Goal: Transaction & Acquisition: Obtain resource

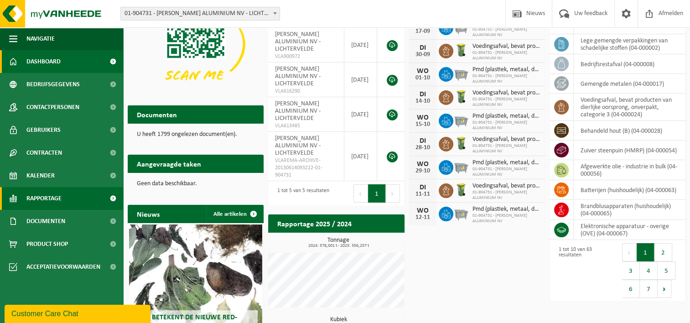
click at [66, 197] on link "Rapportage" at bounding box center [61, 198] width 123 height 23
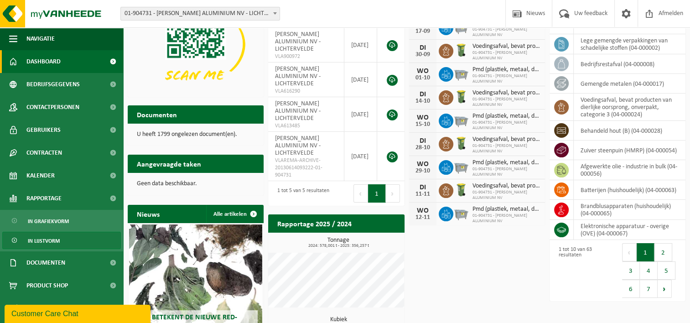
click at [44, 236] on span "In lijstvorm" at bounding box center [44, 240] width 32 height 17
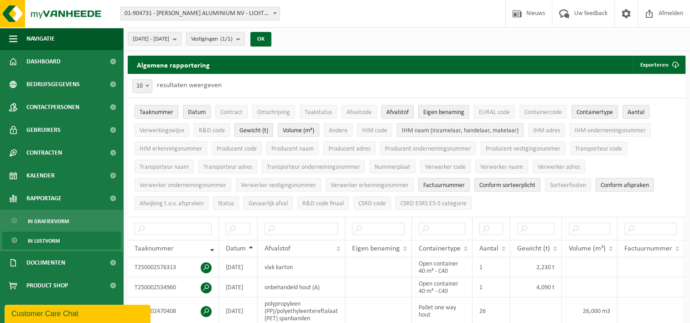
click at [474, 129] on span "IHM naam (inzamelaar, handelaar, makelaar)" at bounding box center [460, 130] width 117 height 7
click at [598, 129] on span "IHM ondernemingsnummer" at bounding box center [610, 130] width 71 height 7
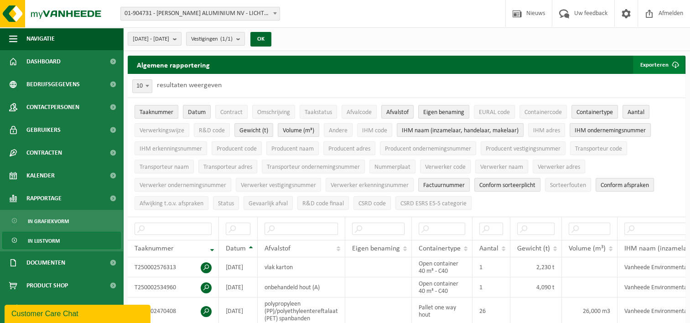
click at [668, 65] on span "submit" at bounding box center [675, 65] width 18 height 18
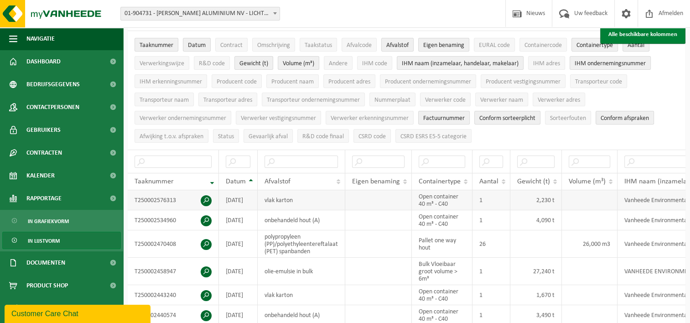
scroll to position [46, 0]
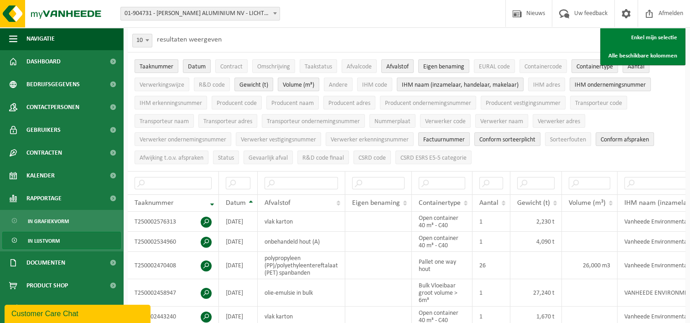
click at [680, 80] on ul "Taaknummer Datum Contract Omschrijving Taakstatus Afvalcode Afvalstof Eigen ben…" at bounding box center [407, 111] width 558 height 119
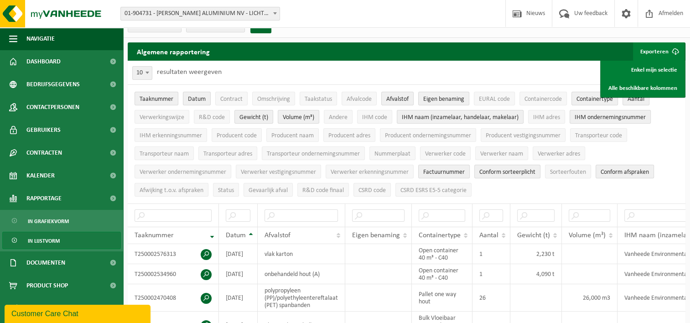
scroll to position [0, 0]
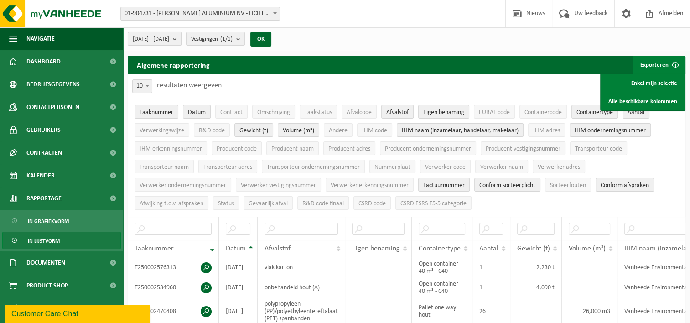
click at [181, 37] on b "submit" at bounding box center [177, 38] width 8 height 13
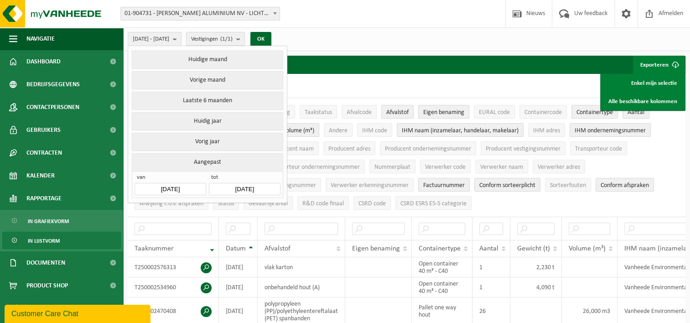
click at [227, 121] on button "Huidig jaar" at bounding box center [207, 121] width 151 height 18
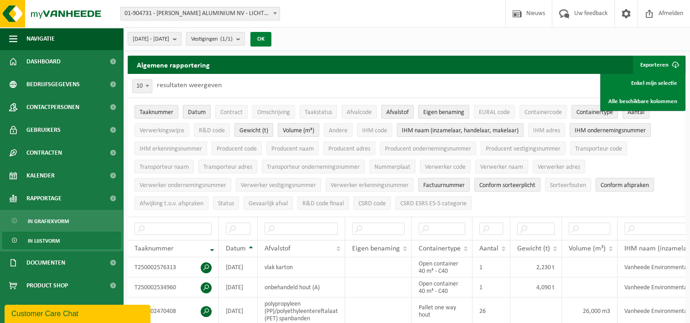
click at [271, 38] on button "OK" at bounding box center [260, 39] width 21 height 15
click at [211, 128] on span "R&D code" at bounding box center [212, 130] width 26 height 7
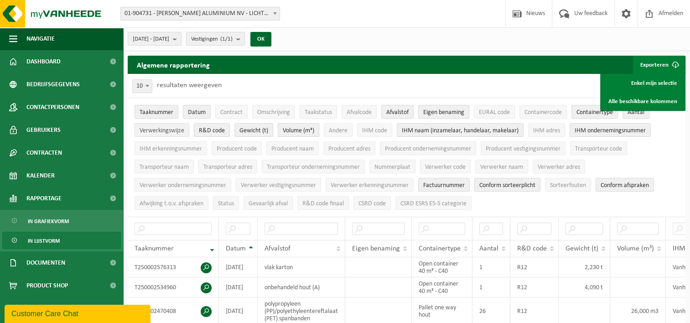
click at [161, 133] on span "Verwerkingswijze" at bounding box center [162, 130] width 45 height 7
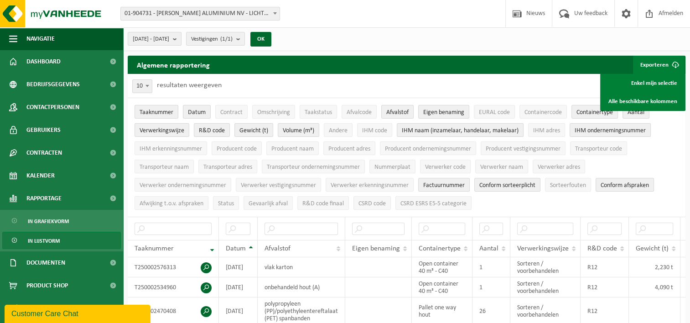
click at [653, 155] on ul "Taaknummer Datum Contract Omschrijving Taakstatus Afvalcode Afvalstof Eigen ben…" at bounding box center [407, 157] width 558 height 119
click at [658, 59] on button "Exporteren" at bounding box center [659, 65] width 52 height 18
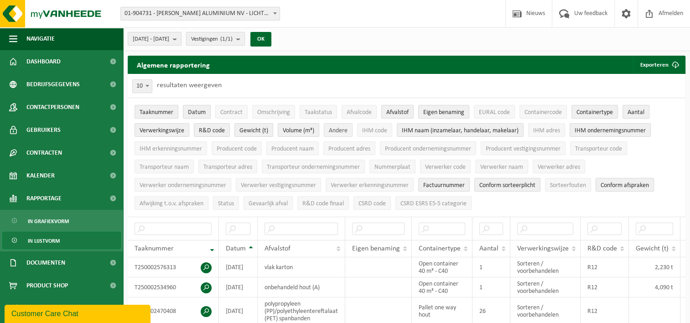
click at [332, 129] on span "Andere" at bounding box center [338, 130] width 19 height 7
click at [657, 68] on button "Exporteren" at bounding box center [659, 65] width 52 height 18
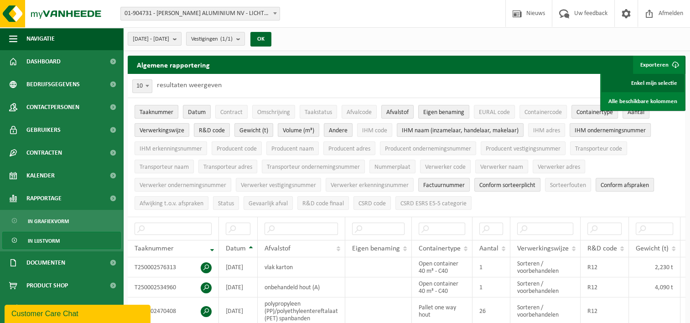
click at [640, 75] on link "Enkel mijn selectie" at bounding box center [642, 83] width 83 height 18
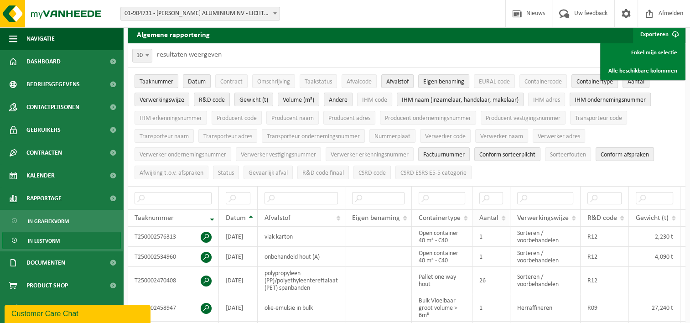
scroll to position [46, 0]
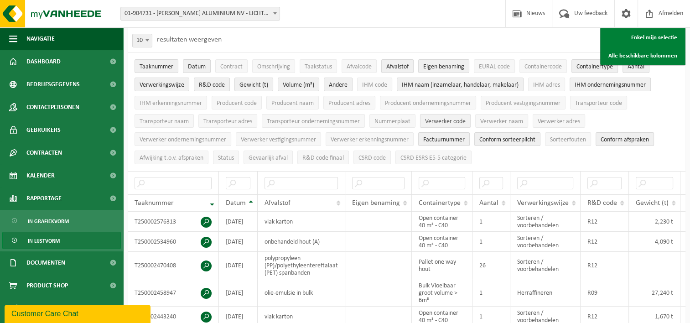
click at [457, 115] on button "Verwerker code" at bounding box center [445, 121] width 51 height 14
drag, startPoint x: 517, startPoint y: 120, endPoint x: 550, endPoint y: 114, distance: 33.4
click at [517, 120] on span "Verwerker naam" at bounding box center [501, 121] width 43 height 7
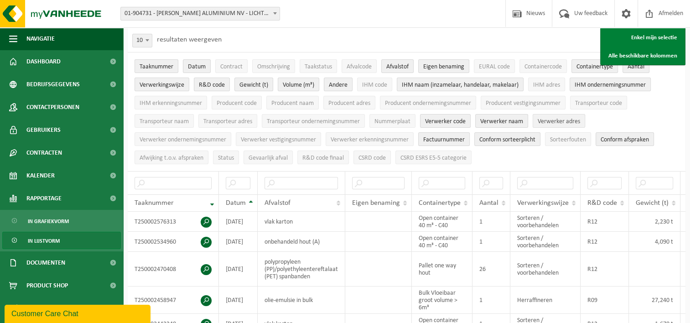
click at [561, 115] on button "Verwerker adres" at bounding box center [559, 121] width 52 height 14
click at [186, 132] on button "Verwerker ondernemingsnummer" at bounding box center [183, 139] width 97 height 14
click at [304, 137] on span "Verwerker vestigingsnummer" at bounding box center [278, 139] width 75 height 7
click at [661, 316] on td "1,670 t" at bounding box center [655, 324] width 52 height 20
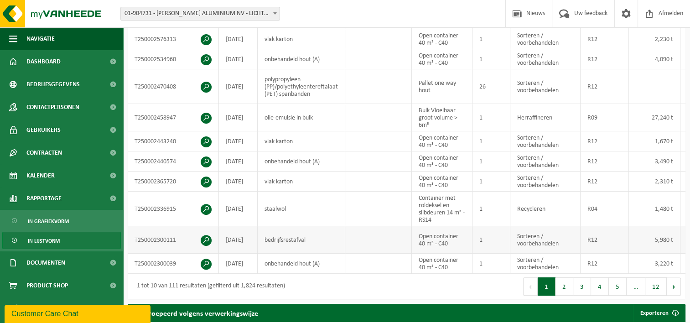
scroll to position [182, 0]
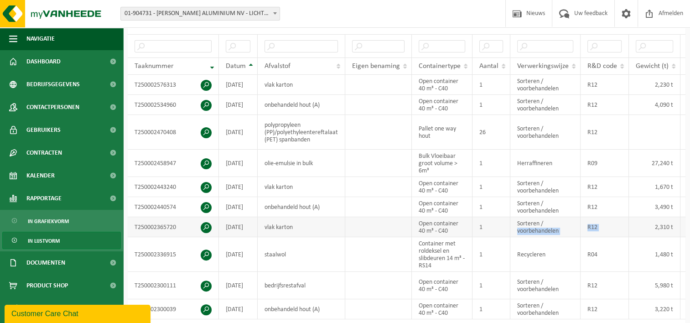
drag, startPoint x: 652, startPoint y: 225, endPoint x: 541, endPoint y: 223, distance: 110.4
drag, startPoint x: 541, startPoint y: 223, endPoint x: 548, endPoint y: 288, distance: 65.6
click at [548, 288] on td "Sorteren / voorbehandelen" at bounding box center [545, 285] width 70 height 27
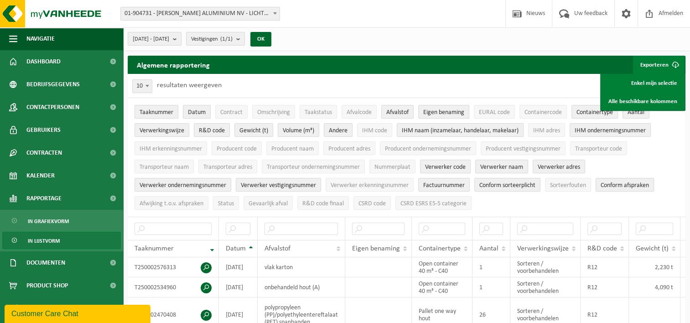
click at [518, 199] on ul "Taaknummer Datum Contract Omschrijving Taakstatus Afvalcode Afvalstof Eigen ben…" at bounding box center [407, 157] width 558 height 119
click at [668, 62] on span "submit" at bounding box center [675, 65] width 18 height 18
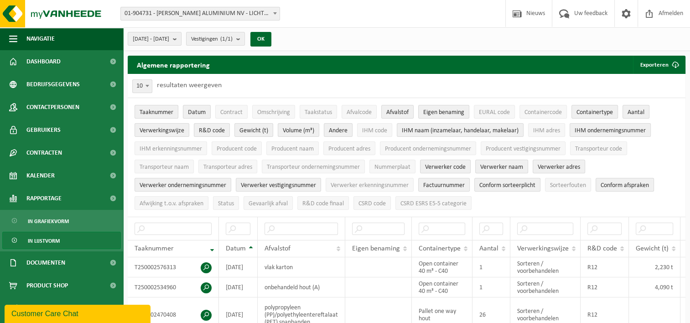
drag, startPoint x: 524, startPoint y: 202, endPoint x: 518, endPoint y: 201, distance: 6.0
click at [524, 202] on ul "Taaknummer Datum Contract Omschrijving Taakstatus Afvalcode Afvalstof Eigen ben…" at bounding box center [407, 157] width 558 height 119
